Goal: Transaction & Acquisition: Purchase product/service

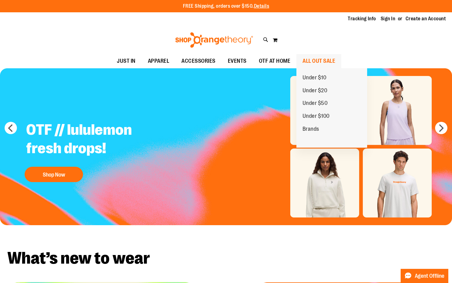
type input "**********"
click at [308, 61] on span "ALL OUT SALE" at bounding box center [319, 61] width 33 height 14
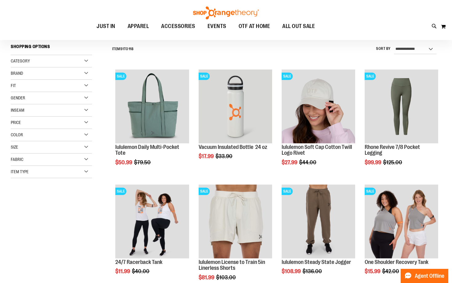
scroll to position [67, 0]
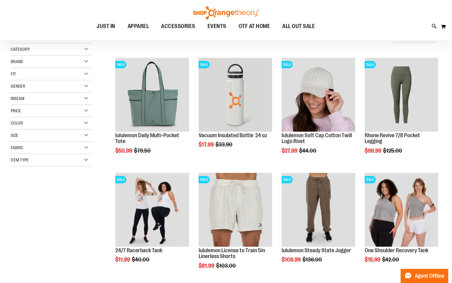
type input "**********"
click at [60, 51] on div "Category" at bounding box center [51, 49] width 81 height 12
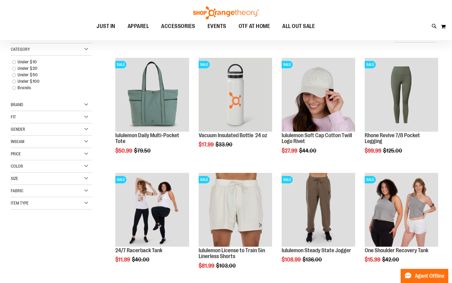
click at [76, 119] on div "Fit" at bounding box center [51, 117] width 81 height 12
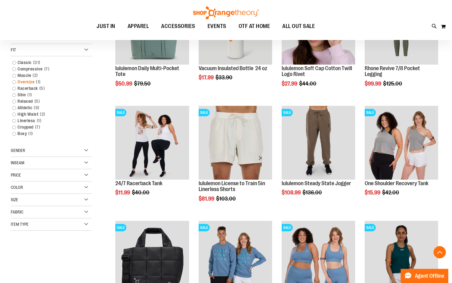
scroll to position [142, 0]
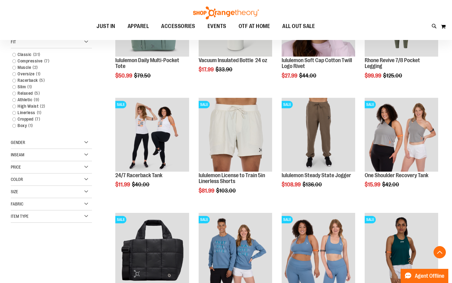
click at [72, 143] on div "Gender" at bounding box center [51, 143] width 81 height 12
click at [38, 159] on span "50 items" at bounding box center [37, 161] width 11 height 6
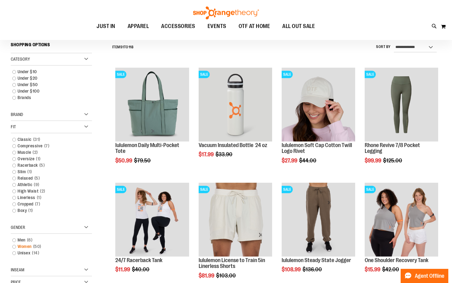
scroll to position [57, 0]
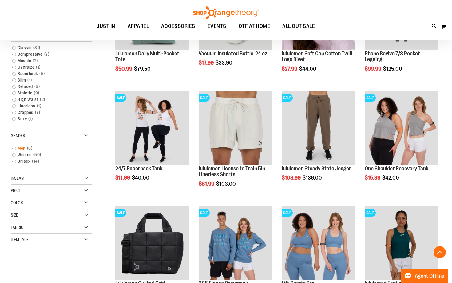
scroll to position [154, 0]
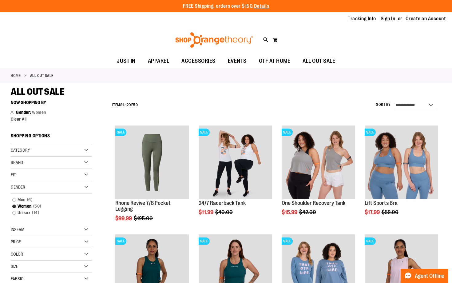
click at [52, 152] on div "Category" at bounding box center [51, 150] width 81 height 12
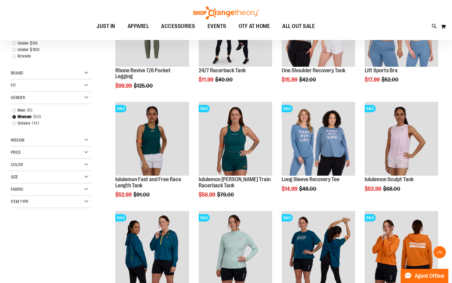
scroll to position [144, 0]
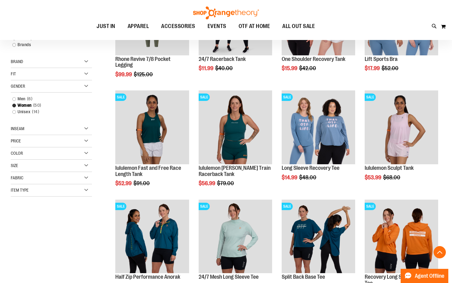
click at [50, 190] on div "Item Type" at bounding box center [51, 190] width 81 height 12
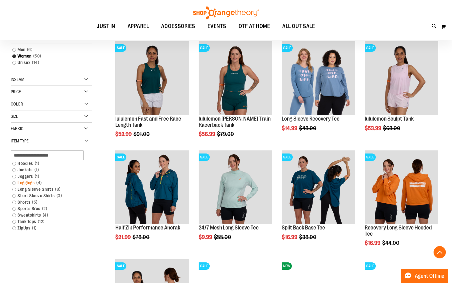
click at [37, 183] on span "4 items" at bounding box center [39, 183] width 9 height 6
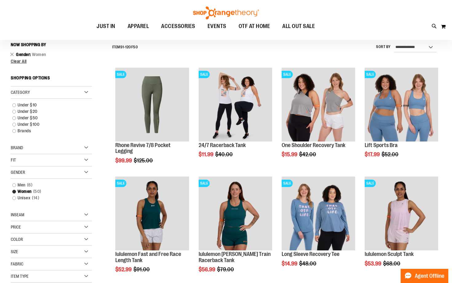
scroll to position [57, 0]
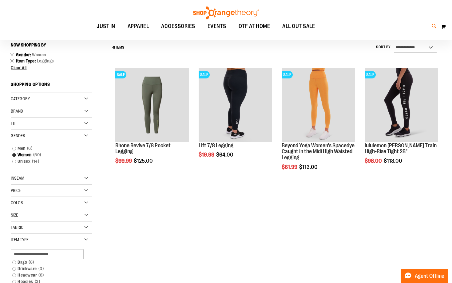
click at [434, 27] on icon at bounding box center [434, 26] width 5 height 7
click at [111, 68] on span "Power Leggings" at bounding box center [103, 70] width 30 height 5
type input "**********"
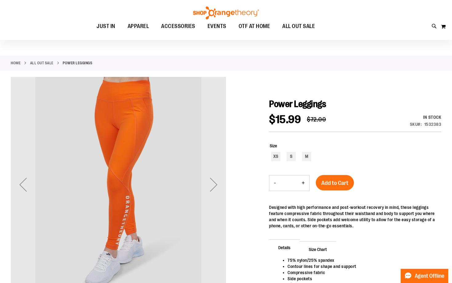
scroll to position [16, 0]
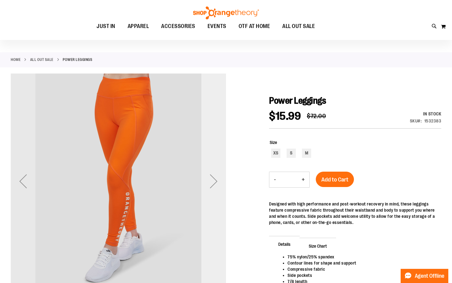
type input "**********"
click at [217, 189] on div "Next" at bounding box center [213, 181] width 25 height 25
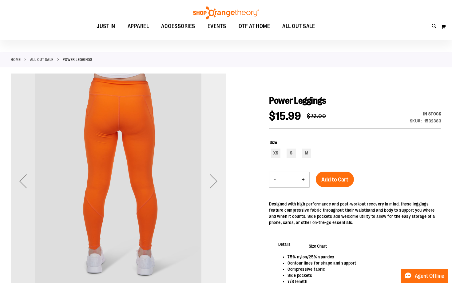
click at [217, 189] on div "Next" at bounding box center [213, 181] width 25 height 25
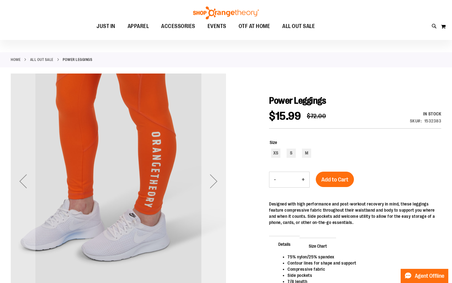
click at [217, 189] on div "Next" at bounding box center [213, 181] width 25 height 25
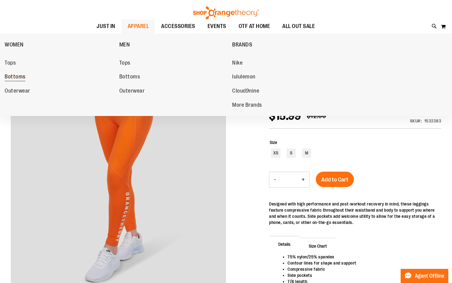
click at [11, 79] on span "Bottoms" at bounding box center [15, 78] width 21 height 8
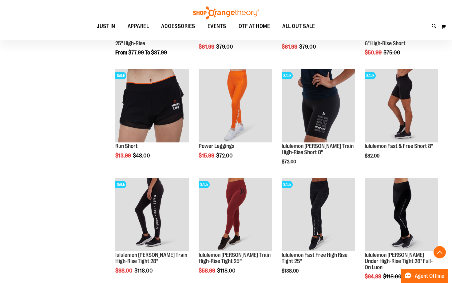
scroll to position [490, 0]
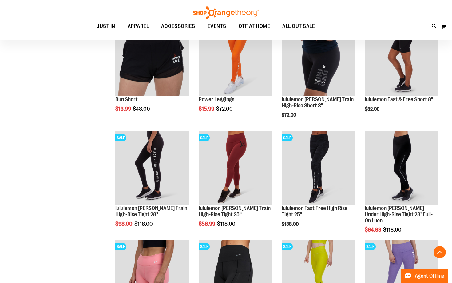
scroll to position [612, 0]
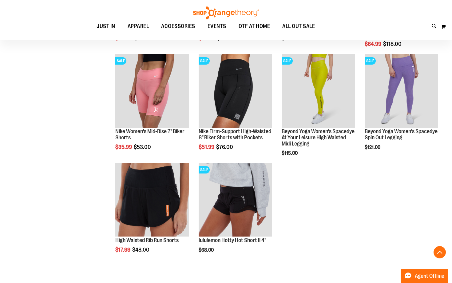
scroll to position [317, 0]
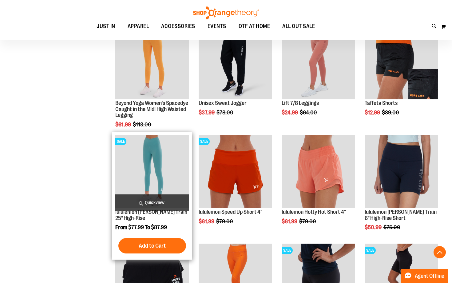
type input "**********"
click at [160, 155] on img "product" at bounding box center [152, 172] width 74 height 74
click at [161, 167] on img "product" at bounding box center [152, 172] width 74 height 74
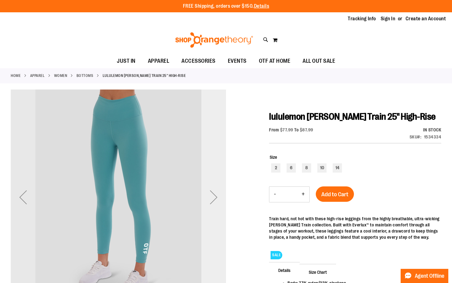
type input "**********"
click at [220, 201] on div "Next" at bounding box center [213, 197] width 25 height 25
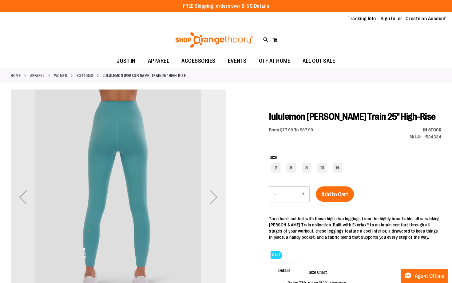
click at [220, 201] on div "Next" at bounding box center [213, 197] width 25 height 25
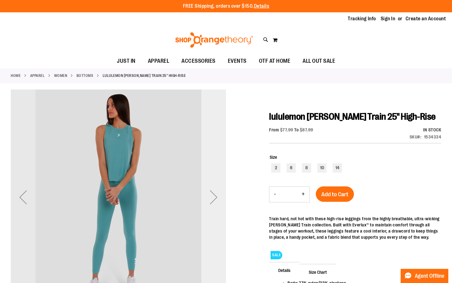
click at [220, 201] on div "Next" at bounding box center [213, 197] width 25 height 25
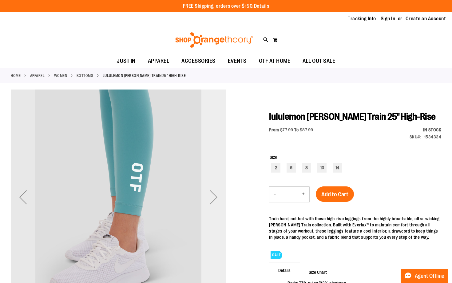
click at [220, 201] on div "Next" at bounding box center [213, 197] width 25 height 25
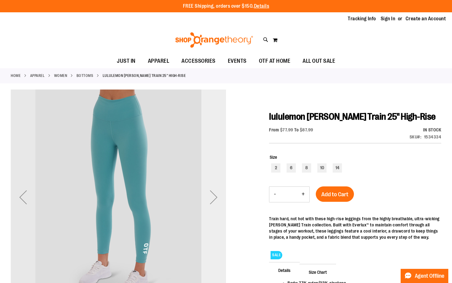
click at [221, 201] on div "Next" at bounding box center [213, 197] width 25 height 25
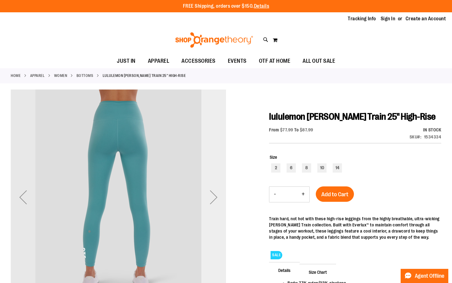
click at [221, 201] on div "Next" at bounding box center [213, 197] width 25 height 25
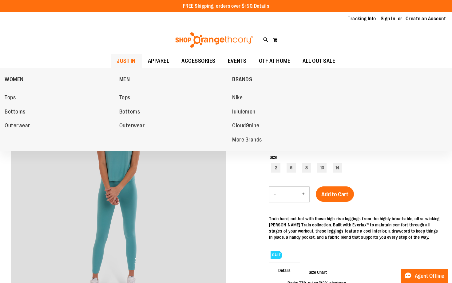
click at [129, 64] on span "JUST IN" at bounding box center [126, 61] width 19 height 14
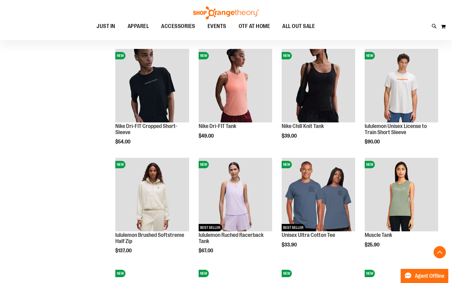
scroll to position [347, 0]
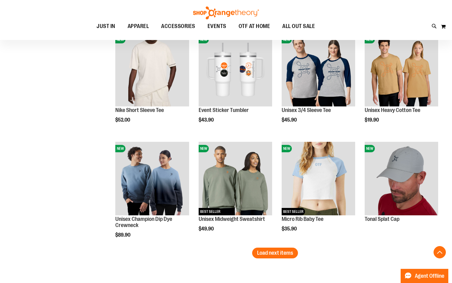
scroll to position [859, 0]
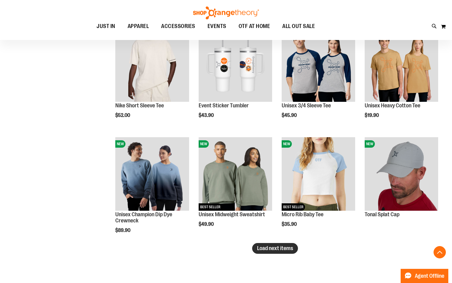
type input "**********"
click at [280, 245] on button "Load next items" at bounding box center [275, 248] width 46 height 11
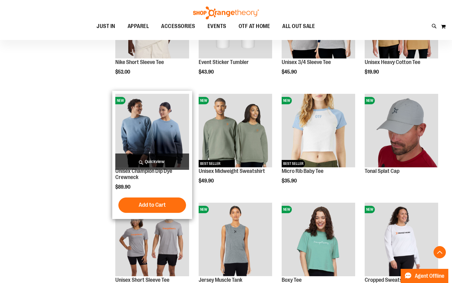
scroll to position [961, 0]
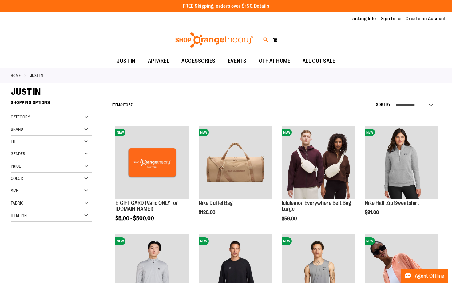
click at [264, 42] on icon at bounding box center [265, 39] width 5 height 7
click at [181, 32] on input "Search" at bounding box center [226, 35] width 358 height 20
paste input "**********"
click at [130, 37] on input "**********" at bounding box center [226, 35] width 358 height 20
click at [386, 36] on button "submit" at bounding box center [394, 35] width 18 height 18
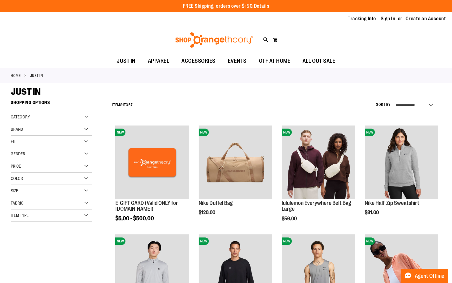
type input "**********"
click at [392, 36] on button "submit" at bounding box center [394, 35] width 18 height 18
click at [396, 35] on button "submit" at bounding box center [394, 35] width 18 height 18
type input "**********"
click at [266, 41] on icon at bounding box center [265, 39] width 5 height 7
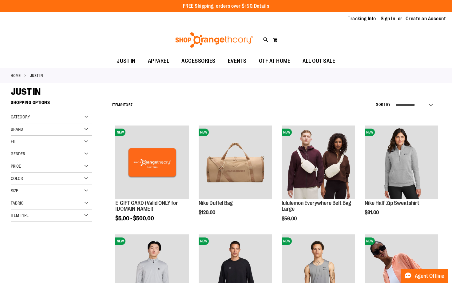
paste input "**********"
type input "**********"
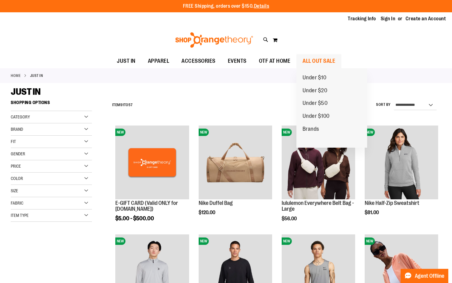
click at [324, 61] on span "ALL OUT SALE" at bounding box center [319, 61] width 33 height 14
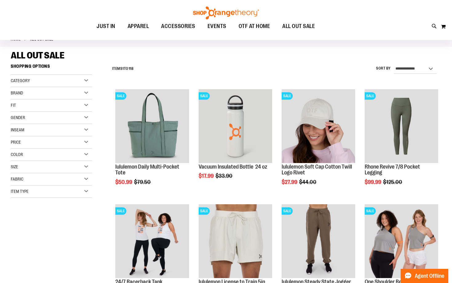
scroll to position [38, 0]
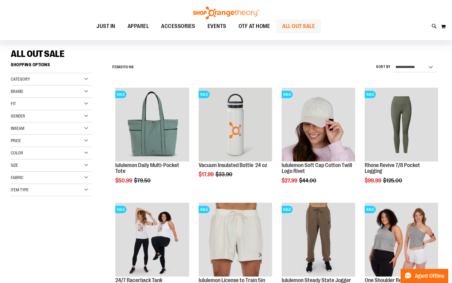
type input "**********"
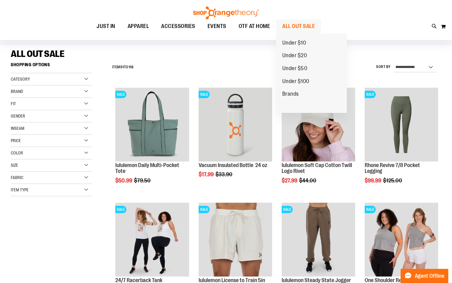
click at [296, 23] on span "ALL OUT SALE" at bounding box center [298, 26] width 33 height 14
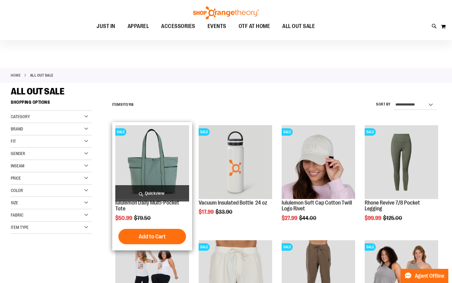
scroll to position [159, 0]
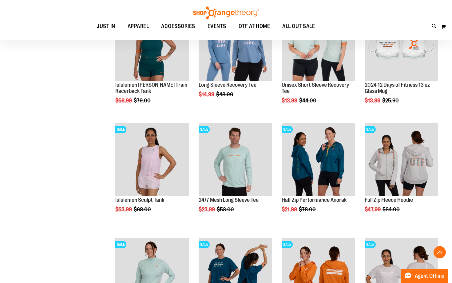
scroll to position [446, 0]
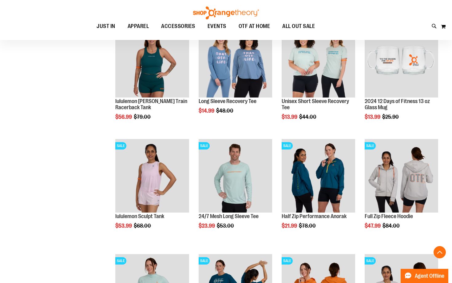
scroll to position [471, 0]
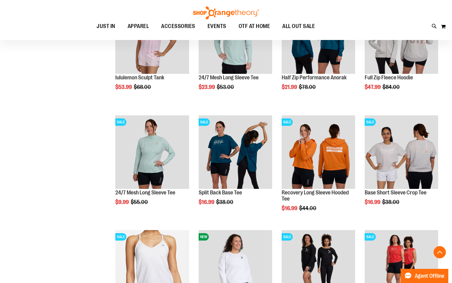
scroll to position [587, 0]
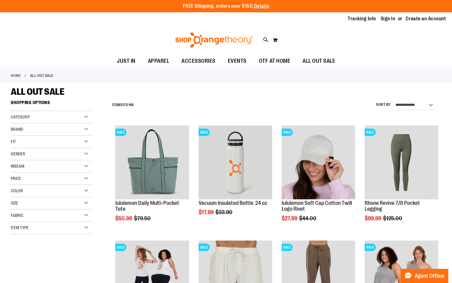
type input "**********"
click at [85, 227] on div "Item Type" at bounding box center [51, 228] width 81 height 12
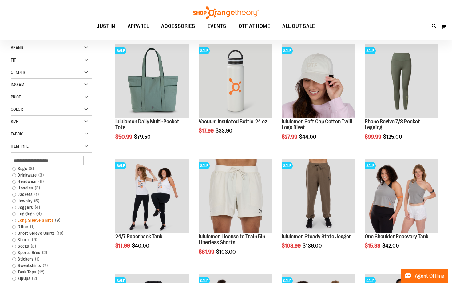
click at [51, 220] on link "Long Sleeve Shirts 9 items" at bounding box center [48, 220] width 78 height 6
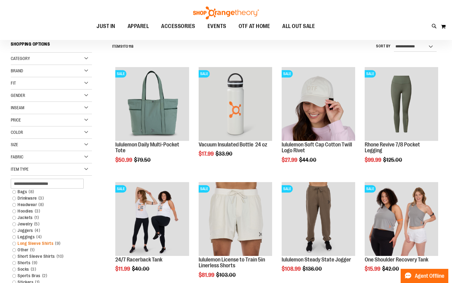
scroll to position [57, 0]
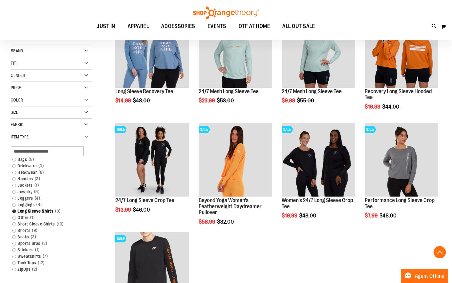
scroll to position [104, 0]
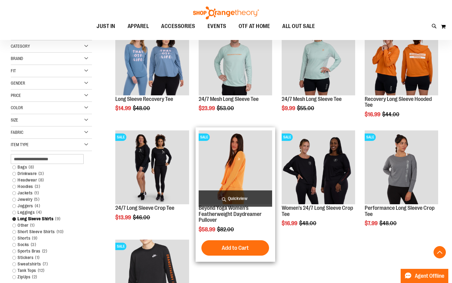
click at [269, 161] on img "product" at bounding box center [236, 167] width 74 height 74
click at [245, 197] on span "Quickview" at bounding box center [236, 198] width 74 height 16
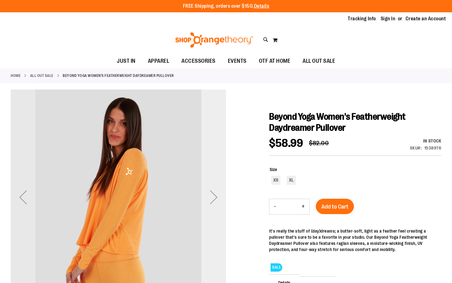
type input "**********"
click at [222, 202] on div "Next" at bounding box center [213, 197] width 25 height 25
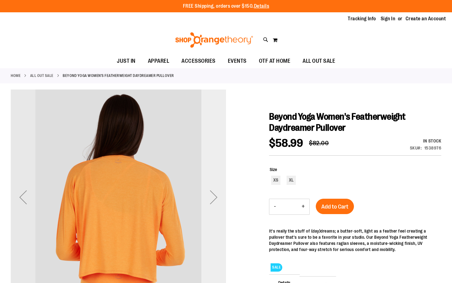
click at [222, 202] on div "Next" at bounding box center [213, 197] width 25 height 25
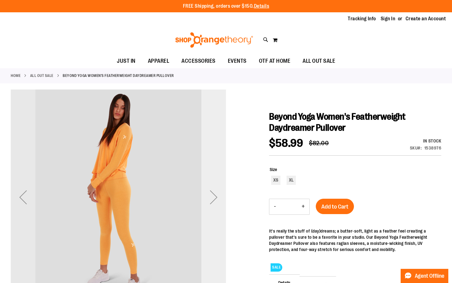
click at [222, 202] on div "Next" at bounding box center [213, 197] width 25 height 25
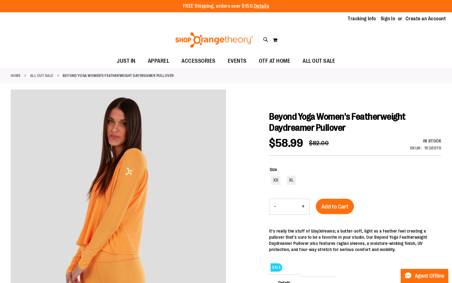
click at [227, 201] on div at bounding box center [226, 230] width 431 height 283
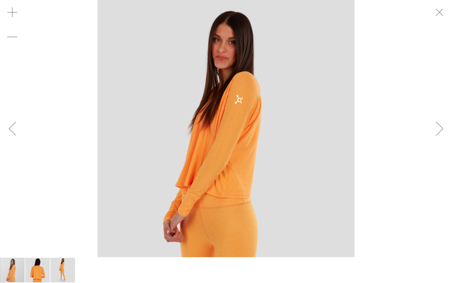
click at [434, 25] on div "Next" at bounding box center [439, 128] width 25 height 257
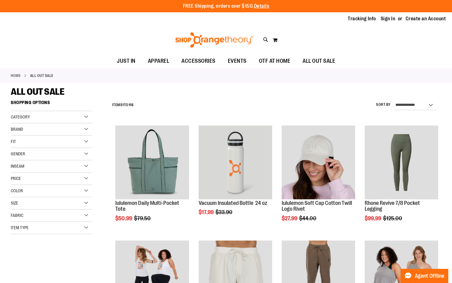
scroll to position [57, 0]
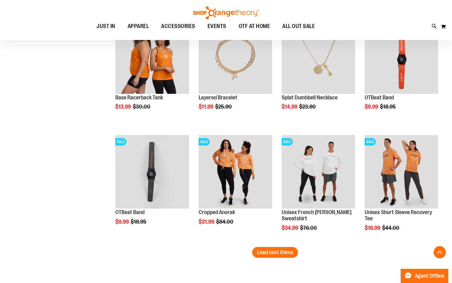
scroll to position [914, 0]
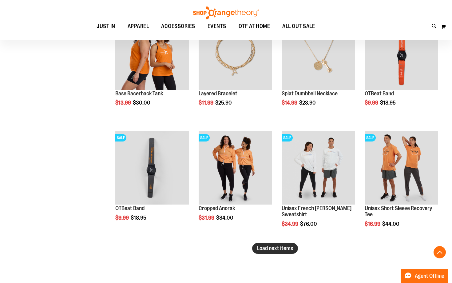
type input "**********"
click at [264, 252] on button "Load next items" at bounding box center [275, 248] width 46 height 11
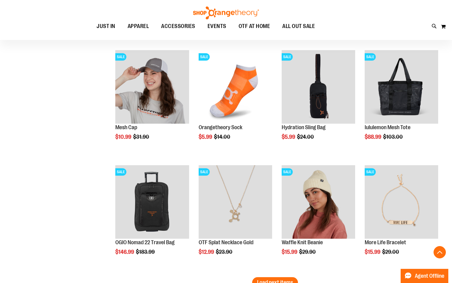
scroll to position [1316, 0]
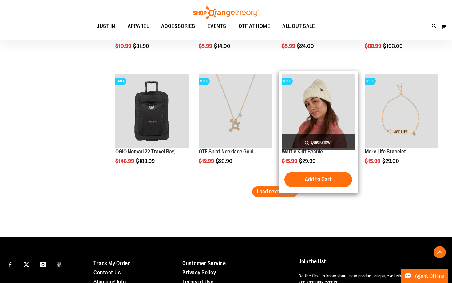
click at [284, 180] on div "Add to Cart In stock" at bounding box center [319, 179] width 74 height 15
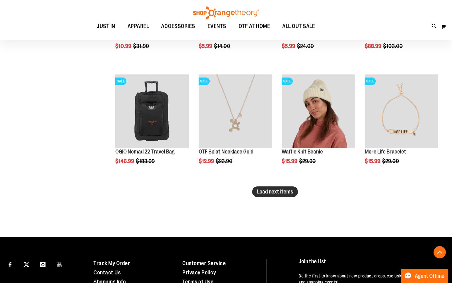
click at [275, 192] on span "Load next items" at bounding box center [275, 192] width 36 height 6
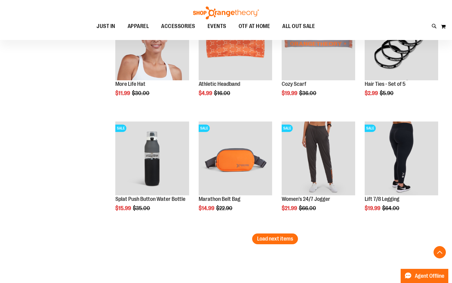
scroll to position [1655, 0]
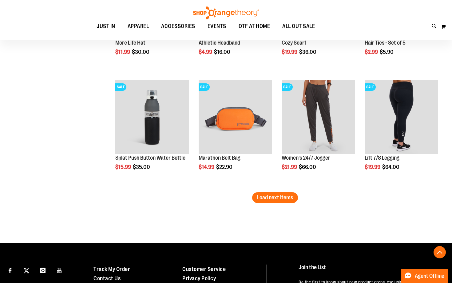
click at [278, 195] on span "Load next items" at bounding box center [275, 197] width 36 height 6
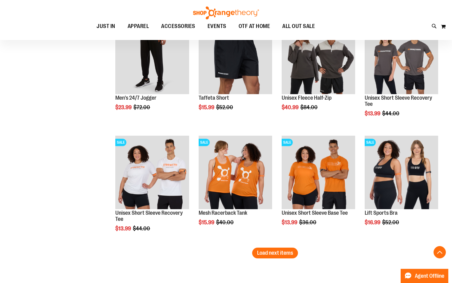
scroll to position [1945, 0]
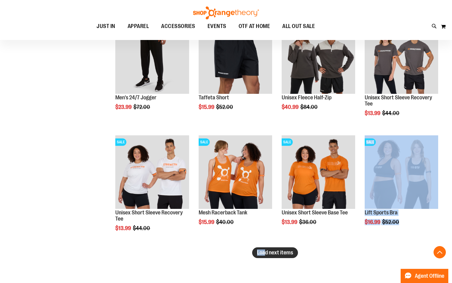
drag, startPoint x: 280, startPoint y: 241, endPoint x: 265, endPoint y: 255, distance: 20.7
click at [265, 255] on span "Load next items" at bounding box center [275, 252] width 36 height 6
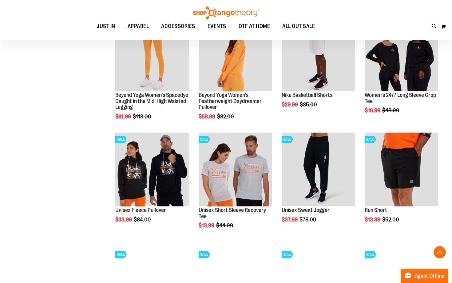
scroll to position [2186, 0]
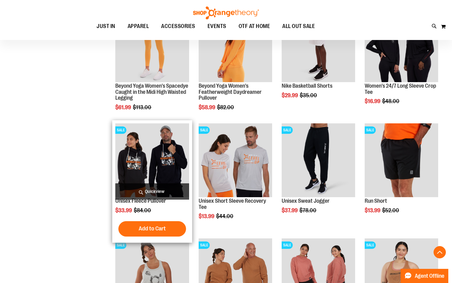
click at [180, 156] on img "product" at bounding box center [152, 160] width 74 height 74
click at [151, 163] on img "product" at bounding box center [152, 160] width 74 height 74
click at [154, 194] on span "Quickview" at bounding box center [152, 191] width 74 height 16
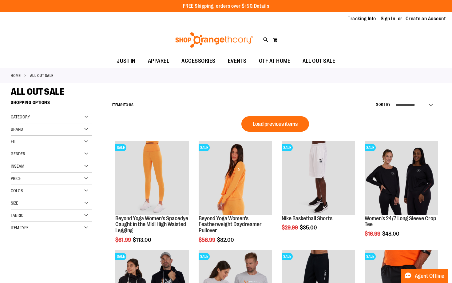
type input "**********"
click at [38, 128] on div "Brand" at bounding box center [51, 129] width 81 height 12
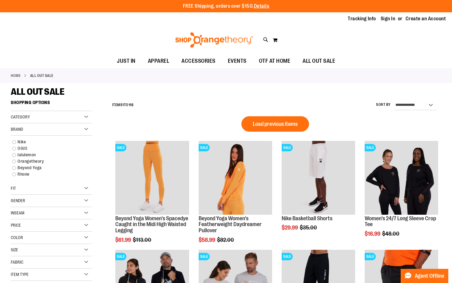
click at [38, 121] on div "Category" at bounding box center [51, 117] width 81 height 12
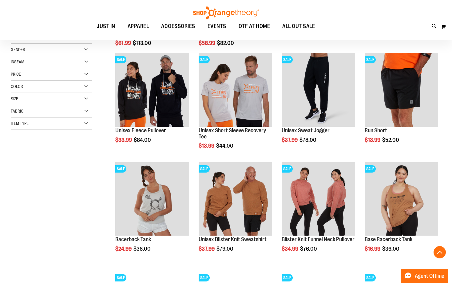
scroll to position [123, 0]
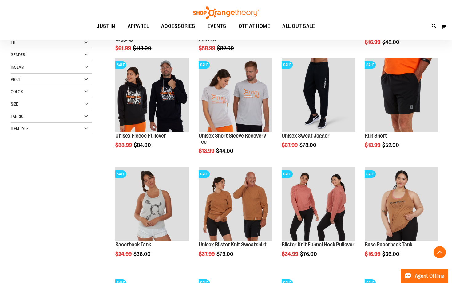
click at [41, 130] on div "Item Type" at bounding box center [51, 129] width 81 height 12
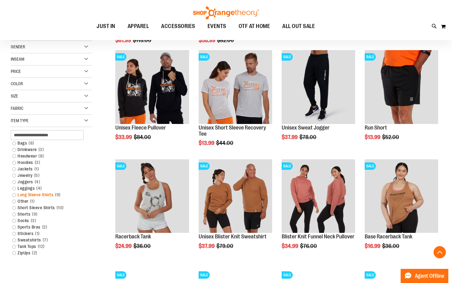
scroll to position [133, 0]
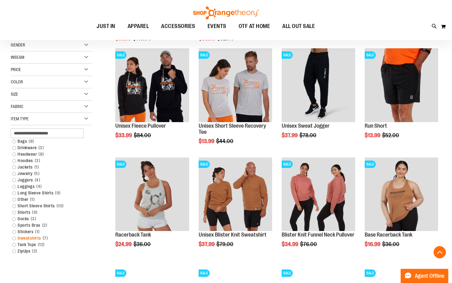
click at [13, 237] on link "Sweatshirts 7 items" at bounding box center [48, 238] width 78 height 6
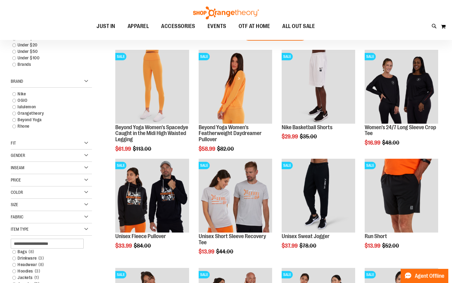
scroll to position [0, 0]
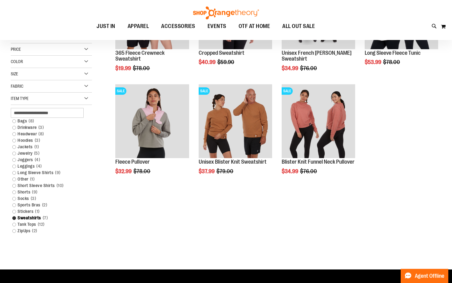
scroll to position [106, 0]
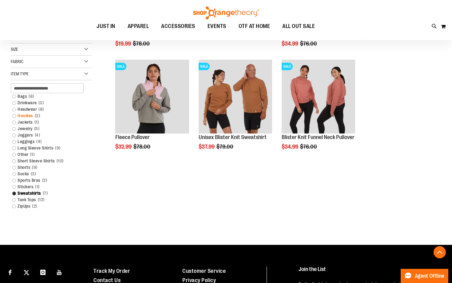
click at [16, 115] on link "Hoodies 3 items" at bounding box center [48, 116] width 78 height 6
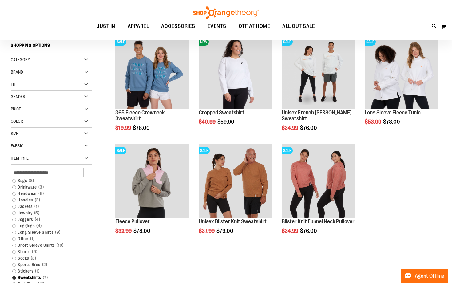
scroll to position [50, 0]
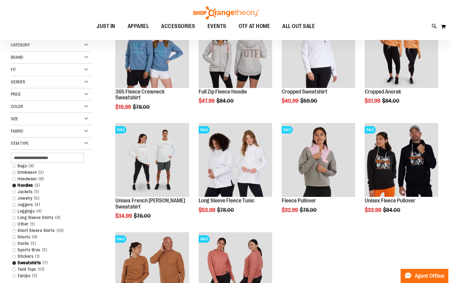
scroll to position [86, 0]
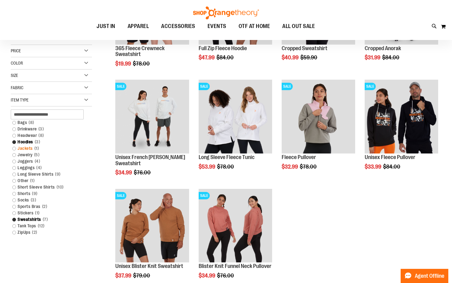
click at [15, 148] on link "Jackets 1 item" at bounding box center [48, 148] width 78 height 6
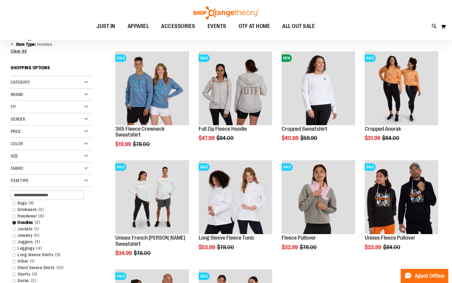
scroll to position [0, 0]
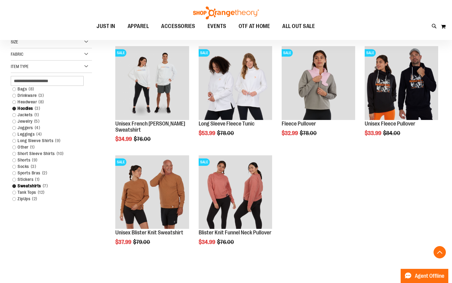
scroll to position [115, 0]
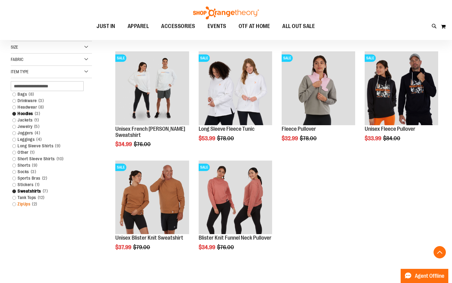
click at [14, 205] on link "ZipUps 2 items" at bounding box center [48, 204] width 78 height 6
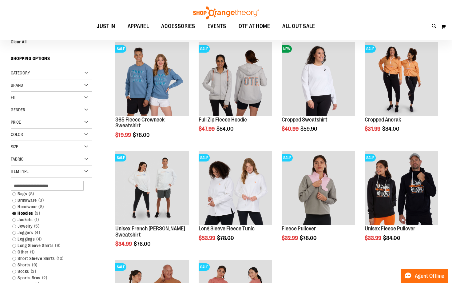
scroll to position [0, 0]
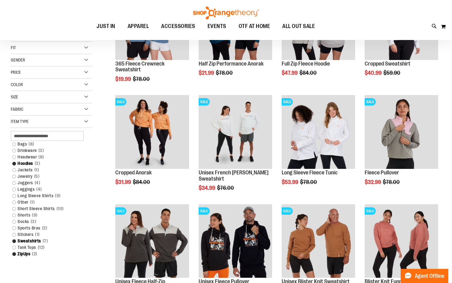
scroll to position [78, 0]
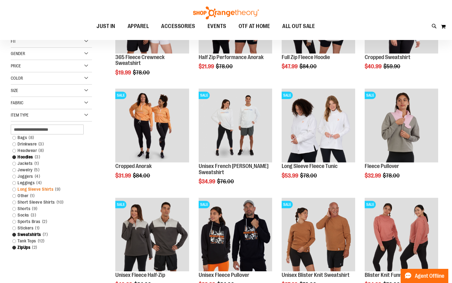
click at [14, 189] on link "Long Sleeve Shirts 9 items" at bounding box center [48, 189] width 78 height 6
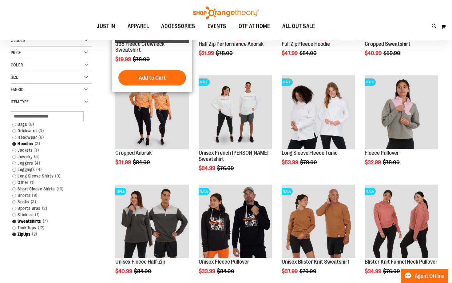
scroll to position [0, 0]
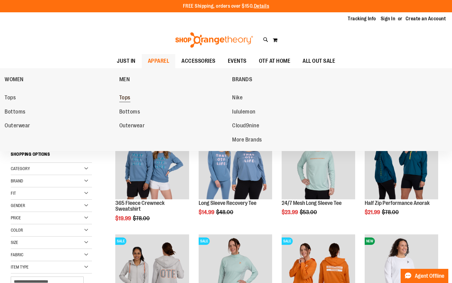
click at [122, 101] on span "Tops" at bounding box center [124, 98] width 11 height 8
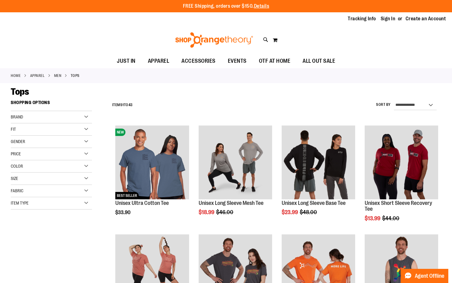
type input "**********"
click at [85, 129] on div "Fit" at bounding box center [51, 129] width 81 height 12
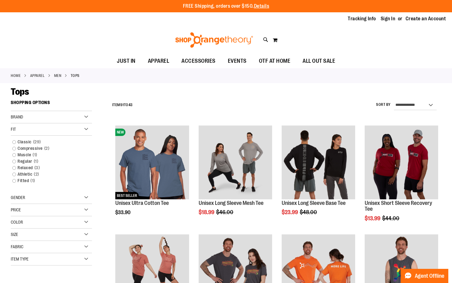
click at [88, 256] on div "Item Type" at bounding box center [51, 259] width 81 height 12
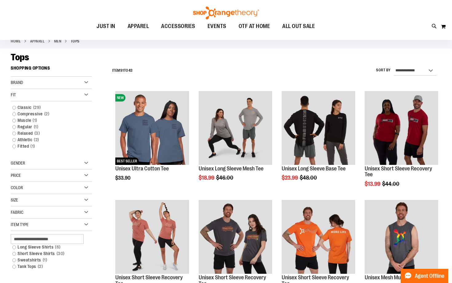
scroll to position [73, 0]
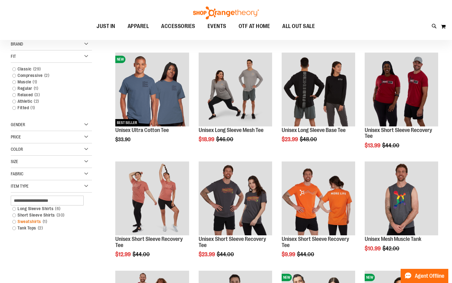
click at [14, 222] on link "Sweatshirts 1 item" at bounding box center [48, 221] width 78 height 6
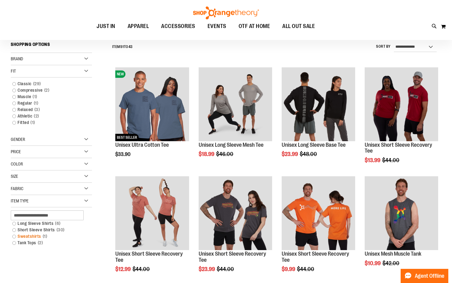
scroll to position [57, 0]
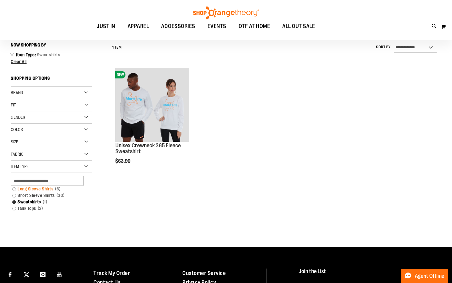
click at [14, 188] on link "Long Sleeve Shirts 6 items" at bounding box center [48, 189] width 78 height 6
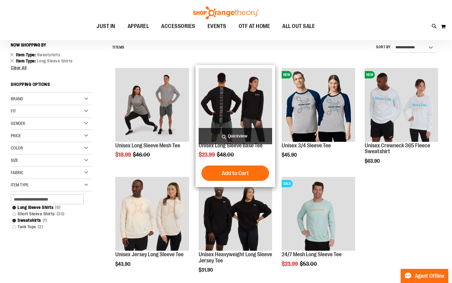
click at [229, 132] on span "Quickview" at bounding box center [236, 136] width 74 height 16
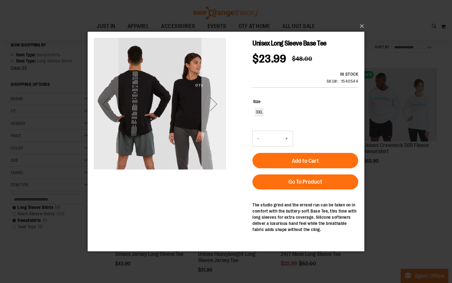
click at [218, 115] on div "Next" at bounding box center [213, 104] width 25 height 25
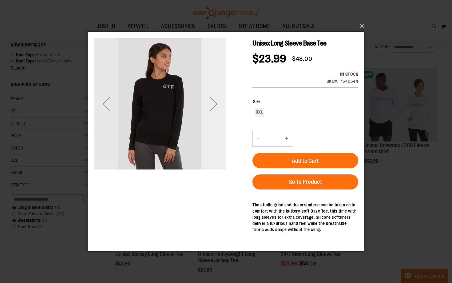
click at [218, 115] on div "Next" at bounding box center [213, 104] width 25 height 25
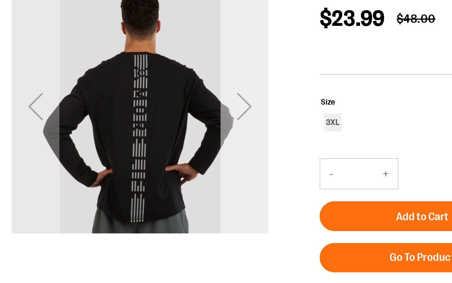
click at [127, 42] on div "Next" at bounding box center [126, 38] width 25 height 25
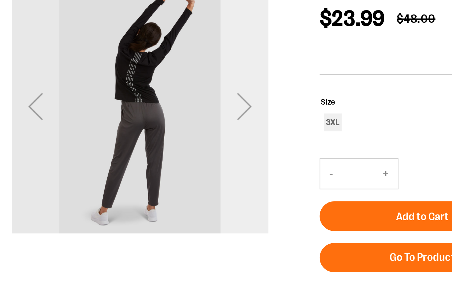
click at [127, 42] on div "Next" at bounding box center [126, 38] width 25 height 25
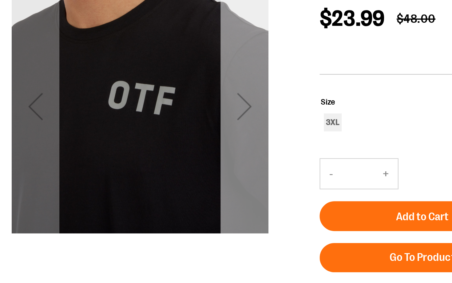
click at [127, 42] on div "Next" at bounding box center [126, 38] width 25 height 25
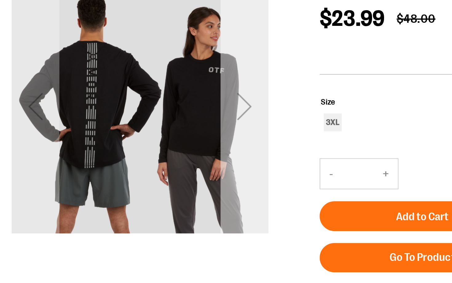
click at [127, 42] on div "Next" at bounding box center [126, 38] width 25 height 25
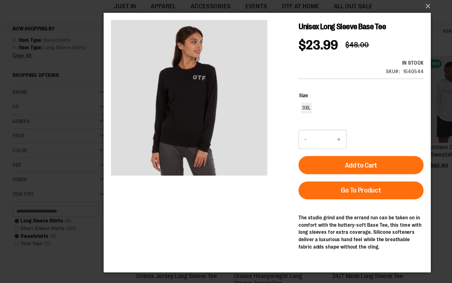
click at [356, 61] on div "SKU 1540544" at bounding box center [359, 62] width 32 height 6
drag, startPoint x: 356, startPoint y: 61, endPoint x: 367, endPoint y: 62, distance: 10.8
click at [367, 62] on div "SKU 1540544" at bounding box center [359, 62] width 32 height 6
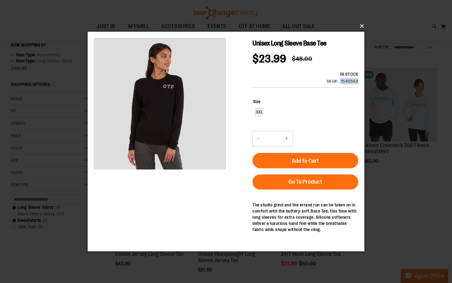
click at [362, 28] on button "×" at bounding box center [227, 26] width 277 height 14
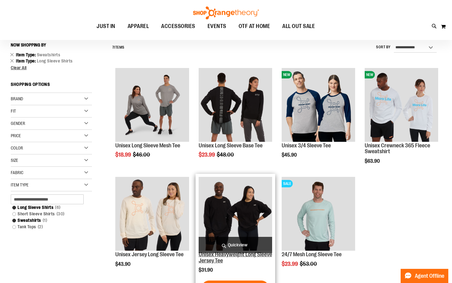
click at [233, 257] on link "Unisex Heavyweight Long Sleeve Jersey Tee" at bounding box center [236, 257] width 74 height 12
click at [234, 245] on span "Quickview" at bounding box center [236, 245] width 74 height 16
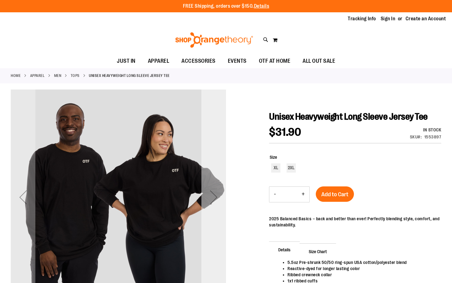
type input "**********"
click at [210, 210] on div "Next" at bounding box center [213, 196] width 25 height 215
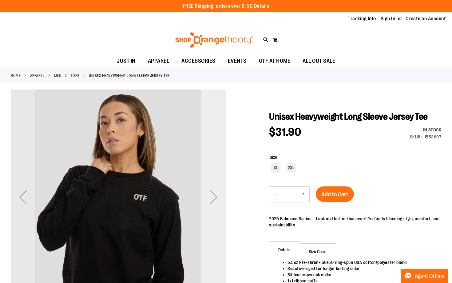
click at [210, 210] on div "Next" at bounding box center [213, 196] width 25 height 215
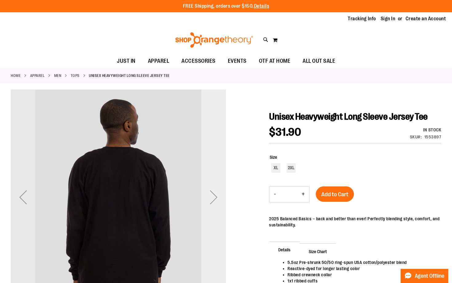
click at [210, 210] on div "Next" at bounding box center [213, 196] width 25 height 215
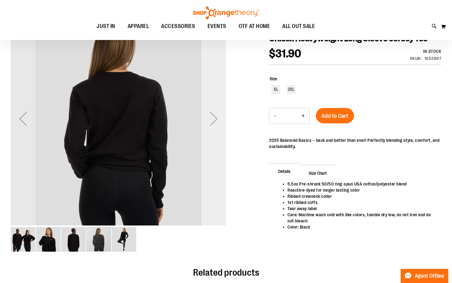
scroll to position [79, 0]
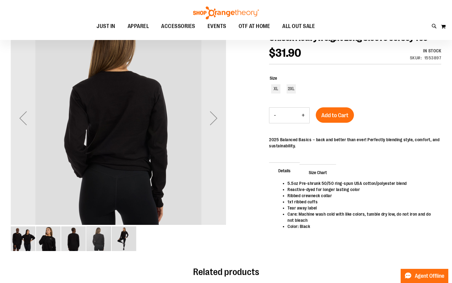
click at [130, 236] on img "image 5 of 5" at bounding box center [124, 238] width 25 height 25
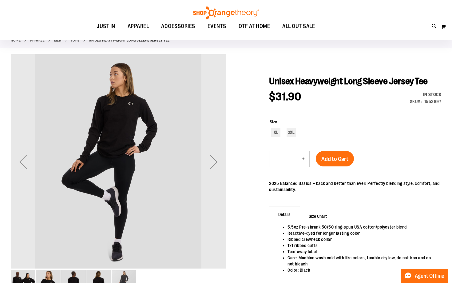
scroll to position [35, 0]
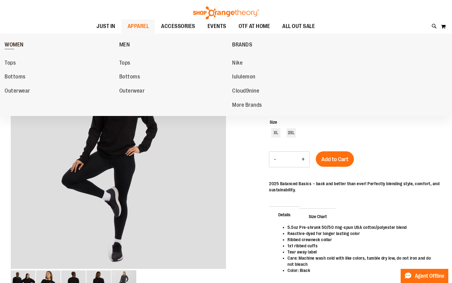
click at [16, 45] on span "WOMEN" at bounding box center [14, 46] width 19 height 8
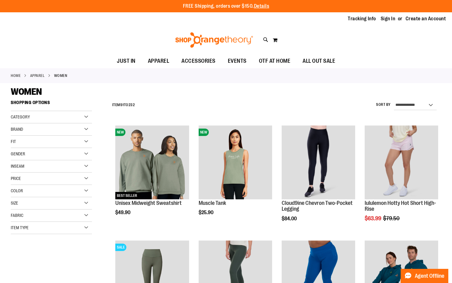
type input "**********"
click at [73, 214] on div "Fabric" at bounding box center [51, 215] width 81 height 12
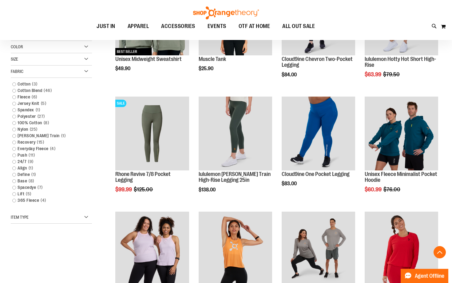
click at [73, 214] on div "Item Type" at bounding box center [51, 217] width 81 height 12
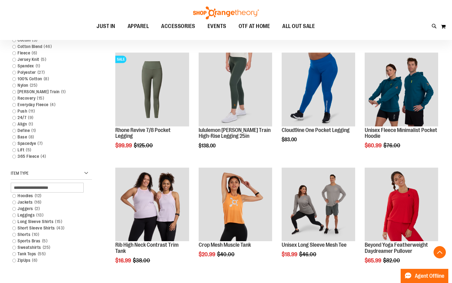
scroll to position [220, 0]
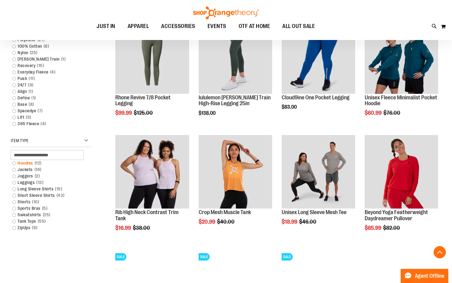
click at [14, 163] on link "Hoodies 12 items" at bounding box center [48, 163] width 78 height 6
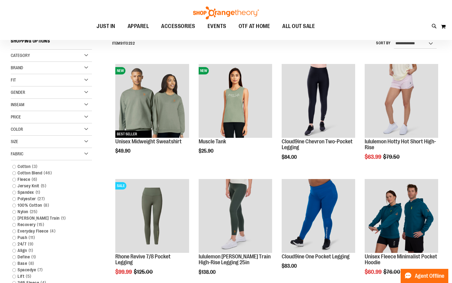
scroll to position [57, 0]
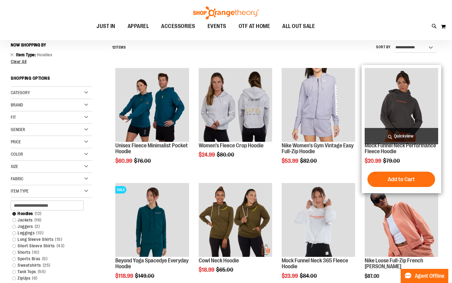
click at [421, 100] on img "product" at bounding box center [402, 105] width 74 height 74
click at [408, 140] on span "Quickview" at bounding box center [402, 136] width 74 height 16
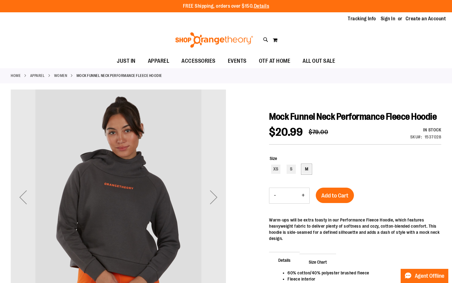
type input "**********"
click at [307, 172] on div "M" at bounding box center [306, 169] width 9 height 9
type input "***"
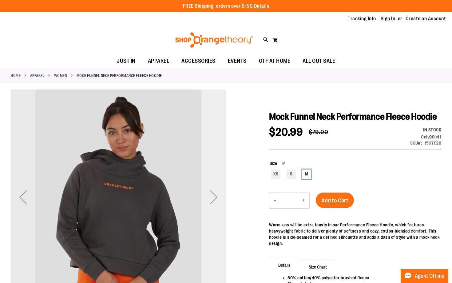
click at [211, 201] on div "Next" at bounding box center [213, 197] width 25 height 25
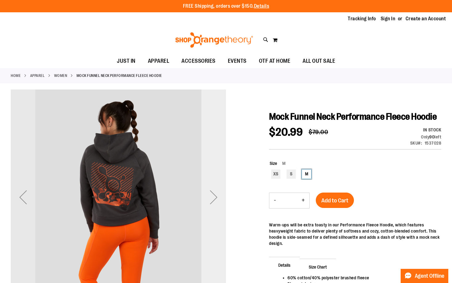
click at [211, 201] on div "Next" at bounding box center [213, 197] width 25 height 25
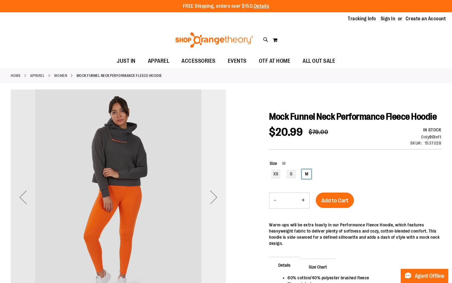
click at [211, 201] on div "Next" at bounding box center [213, 197] width 25 height 25
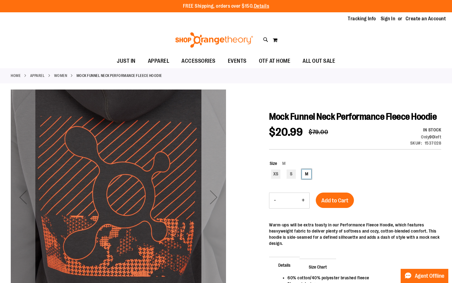
click at [211, 201] on div "Next" at bounding box center [213, 197] width 25 height 25
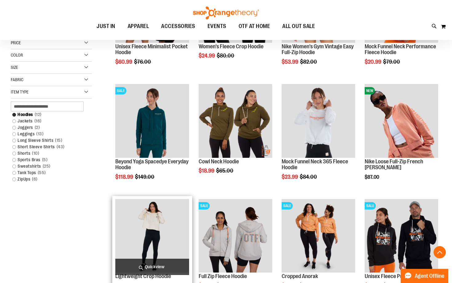
scroll to position [149, 0]
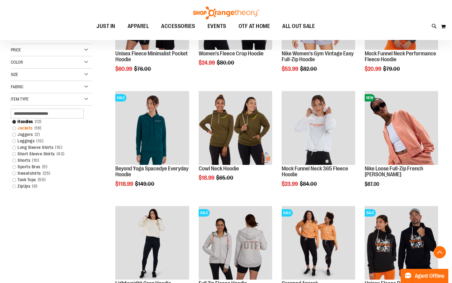
type input "**********"
click at [14, 129] on link "Jackets 16 items" at bounding box center [48, 128] width 78 height 6
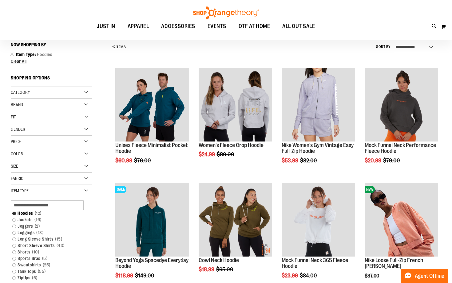
scroll to position [57, 0]
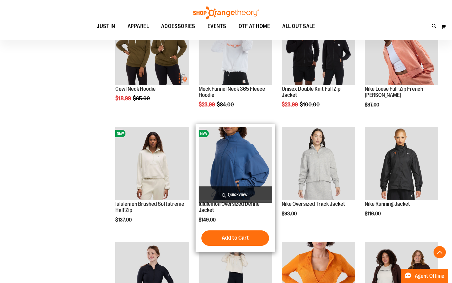
scroll to position [470, 0]
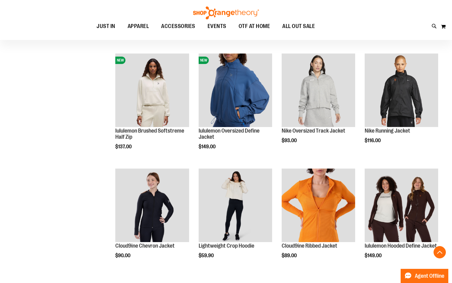
scroll to position [482, 0]
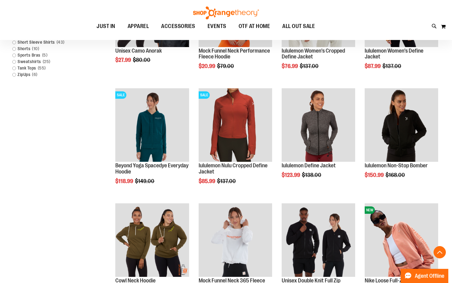
scroll to position [264, 0]
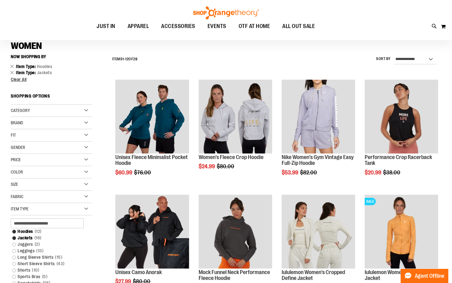
scroll to position [45, 0]
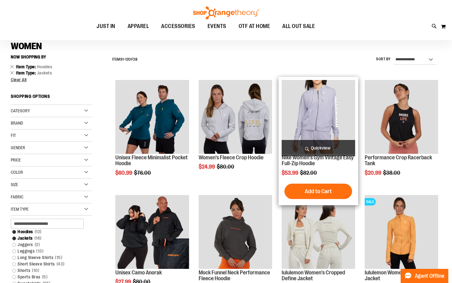
click at [323, 145] on span "Quickview" at bounding box center [319, 148] width 74 height 16
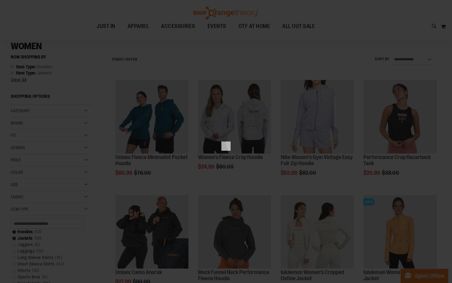
scroll to position [0, 0]
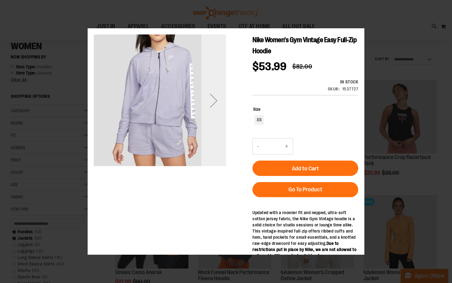
click at [224, 115] on div "Next" at bounding box center [213, 100] width 25 height 132
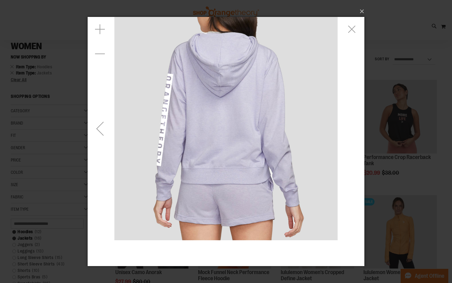
click at [102, 127] on div "Previous" at bounding box center [100, 128] width 25 height 25
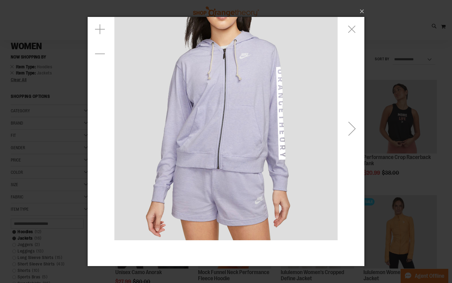
click at [102, 127] on div "carousel" at bounding box center [226, 128] width 277 height 223
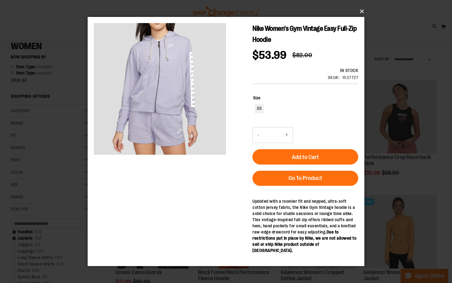
click at [360, 11] on button "×" at bounding box center [227, 12] width 277 height 14
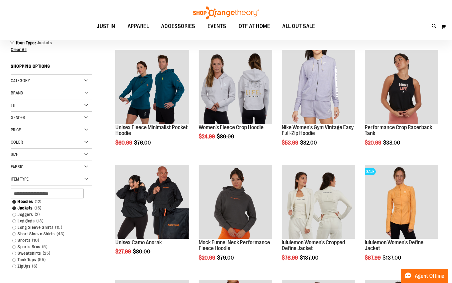
scroll to position [129, 0]
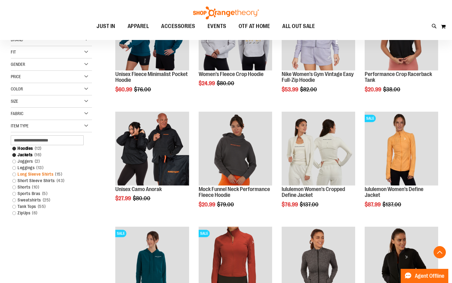
click at [14, 173] on link "Long Sleeve Shirts 15 items" at bounding box center [48, 174] width 78 height 6
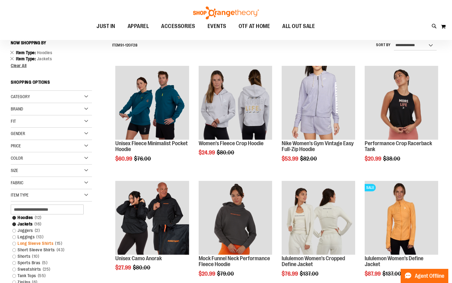
scroll to position [57, 0]
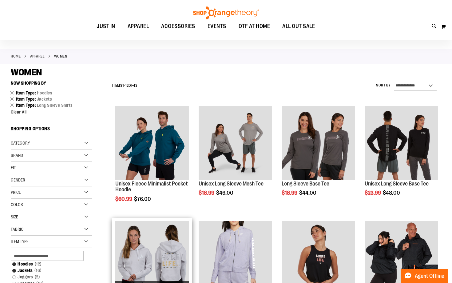
scroll to position [18, 0]
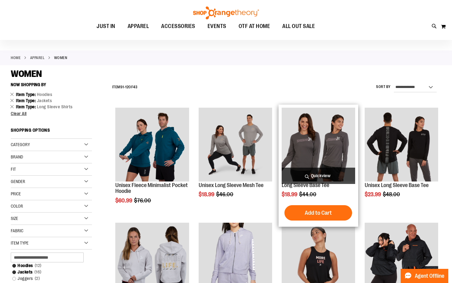
click at [322, 128] on img "product" at bounding box center [319, 145] width 74 height 74
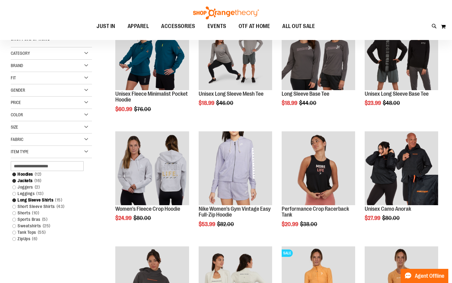
scroll to position [42, 0]
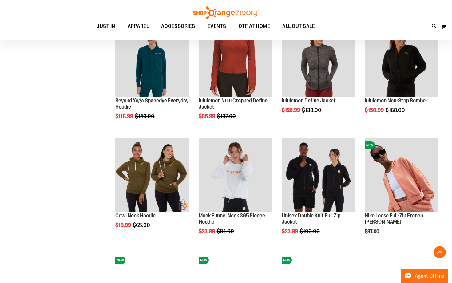
scroll to position [380, 0]
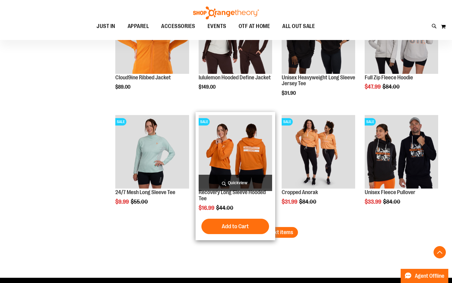
scroll to position [868, 0]
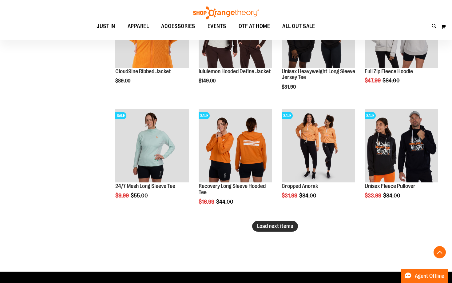
type input "**********"
click at [268, 228] on span "Load next items" at bounding box center [275, 226] width 36 height 6
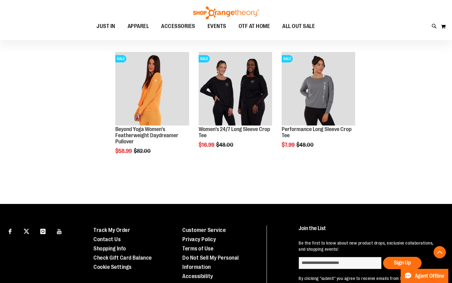
scroll to position [1156, 0]
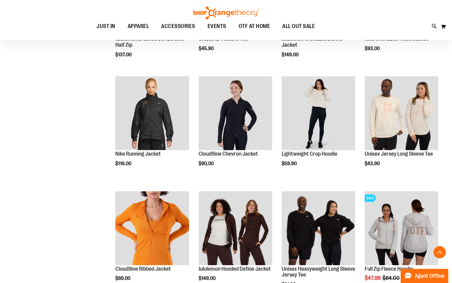
scroll to position [298, 0]
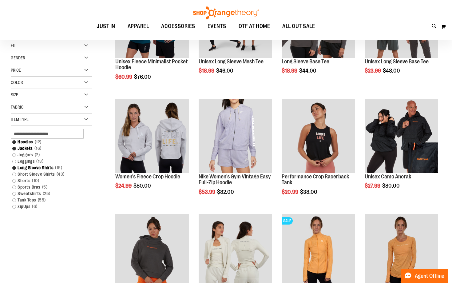
scroll to position [103, 0]
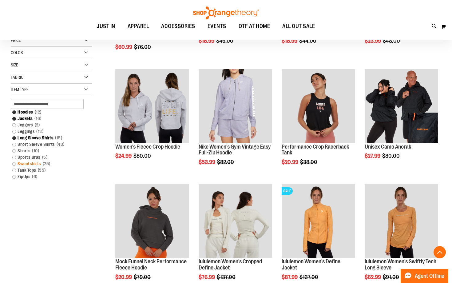
click at [14, 164] on link "Sweatshirts 25 items" at bounding box center [48, 164] width 78 height 6
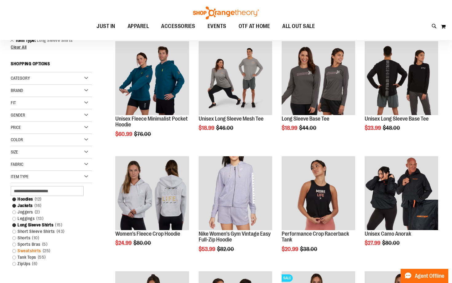
scroll to position [0, 0]
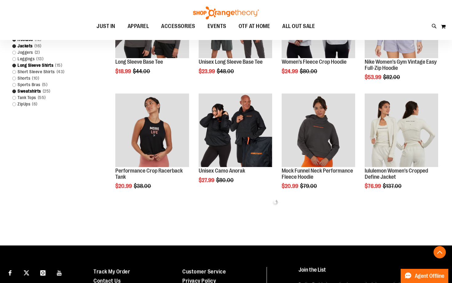
scroll to position [209, 0]
